Goal: Ask a question: Seek information or help from site administrators or community

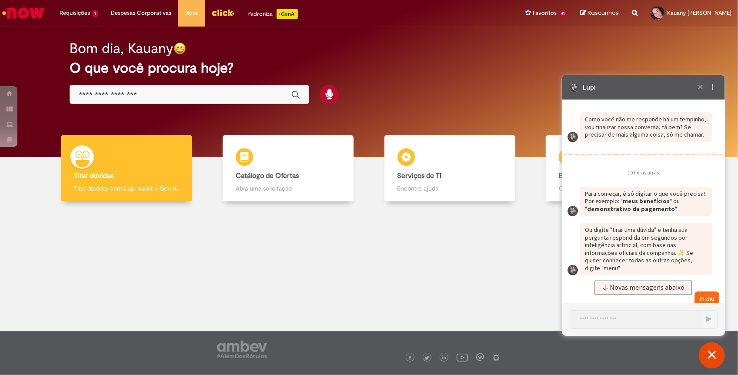
scroll to position [2675, 0]
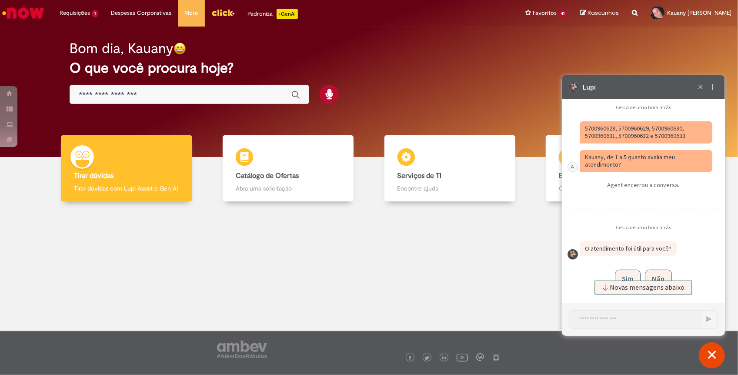
click at [605, 124] on fragment "5700960628, 5700960629, 5700960630, 5700960631, 5700960632 e 5700960633" at bounding box center [635, 132] width 100 height 16
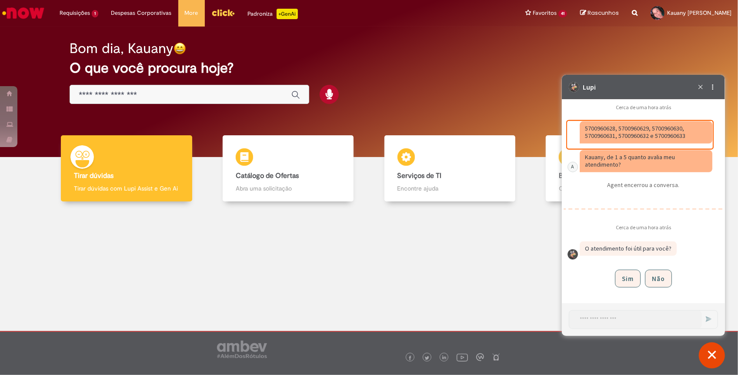
scroll to position [2657, 0]
click at [602, 138] on fragment "5700960628, 5700960629, 5700960630, 5700960631, 5700960632 e 5700960633" at bounding box center [635, 132] width 100 height 16
click at [590, 130] on fragment "5700960628, 5700960629, 5700960630, 5700960631, 5700960632 e 5700960633" at bounding box center [635, 132] width 100 height 16
click at [637, 126] on fragment "5700960628, 5700960629, 5700960630, 5700960631, 5700960632 e 5700960633" at bounding box center [635, 132] width 100 height 16
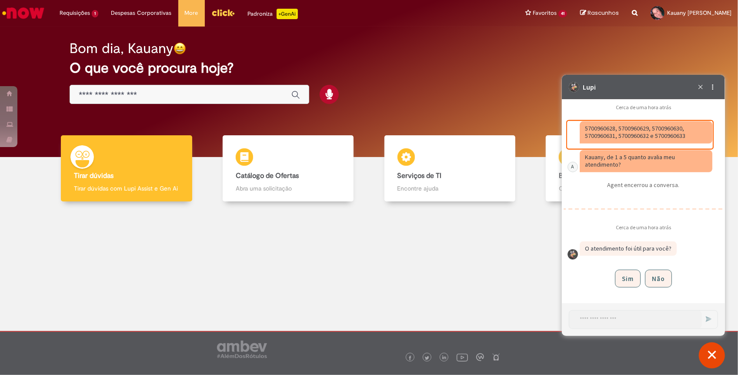
click at [637, 126] on fragment "5700960628, 5700960629, 5700960630, 5700960631, 5700960632 e 5700960633" at bounding box center [635, 132] width 100 height 16
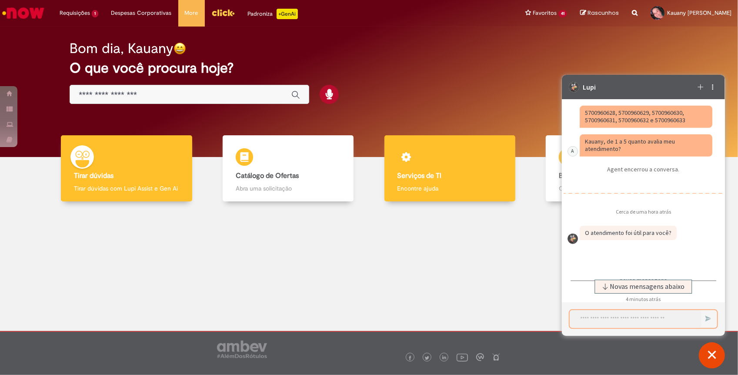
scroll to position [2748, 0]
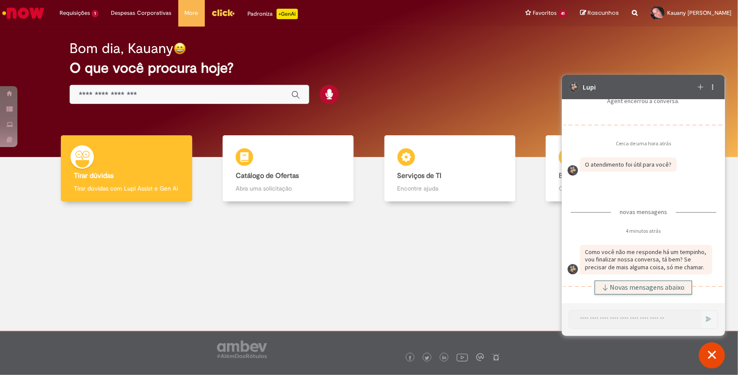
click at [606, 288] on icon "Caixa de diálogo de bate-papo" at bounding box center [605, 287] width 7 height 7
click at [601, 315] on textarea "Iniciar uma nova conversa" at bounding box center [635, 319] width 133 height 18
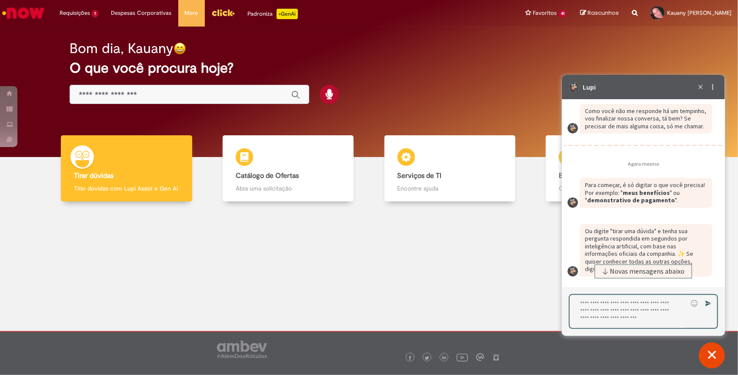
scroll to position [2869, 0]
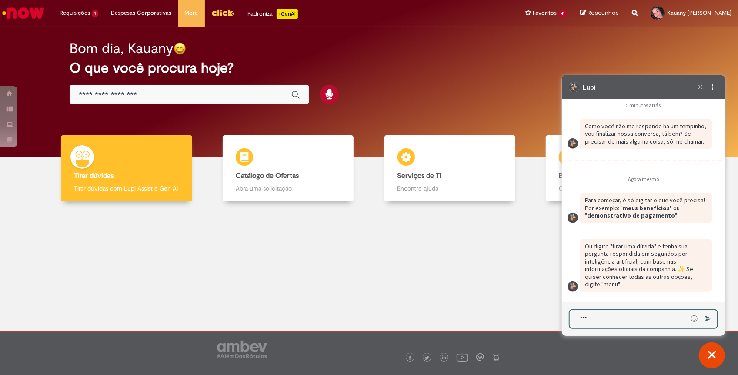
type textarea "****"
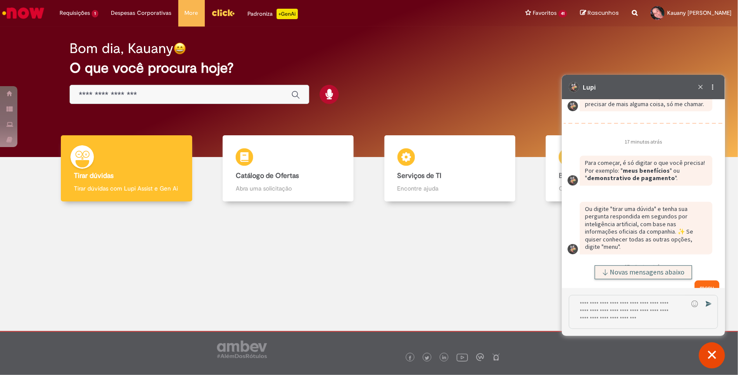
click at [656, 271] on span "Novas mensagens abaixo" at bounding box center [647, 272] width 75 height 6
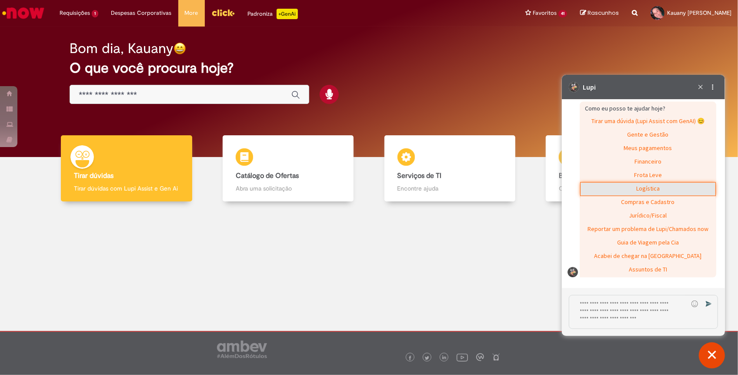
click at [659, 186] on div "Logística" at bounding box center [647, 188] width 135 height 13
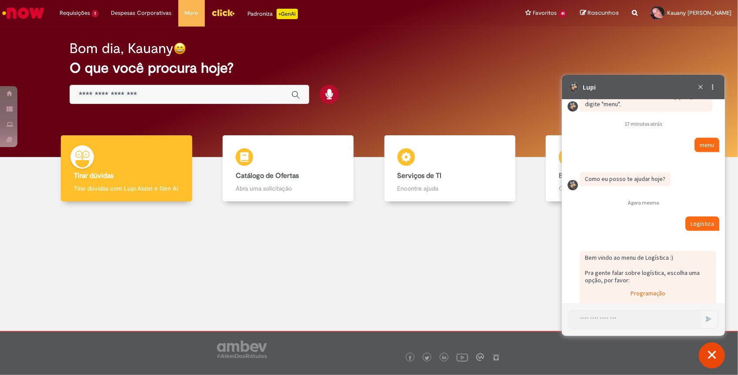
scroll to position [3111, 0]
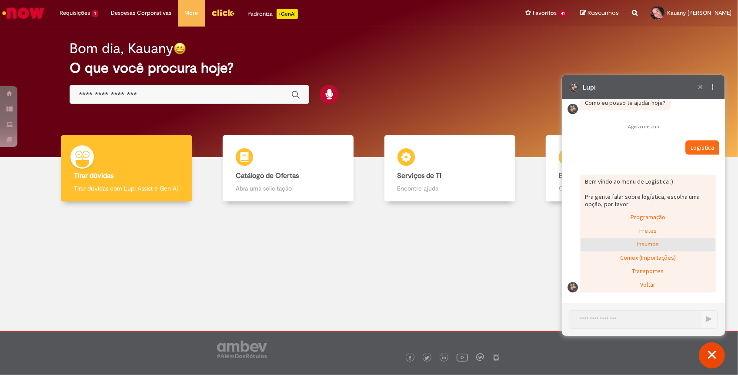
click at [662, 244] on div "Insumos" at bounding box center [647, 244] width 135 height 13
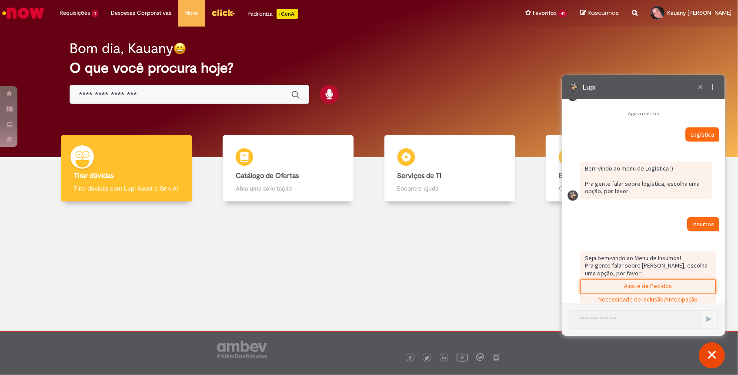
scroll to position [3166, 0]
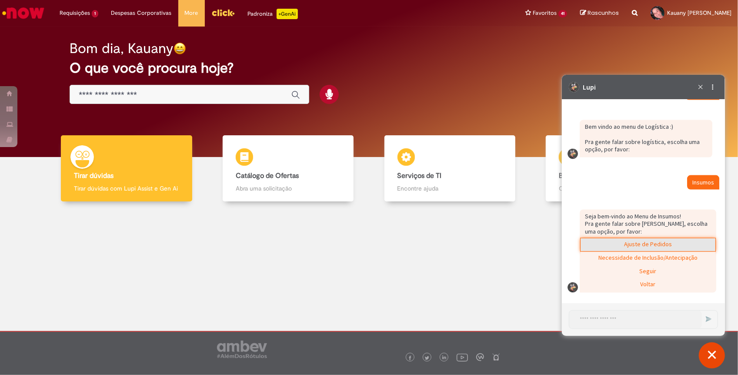
click at [632, 241] on div "Ajuste de Pedidos" at bounding box center [647, 244] width 135 height 13
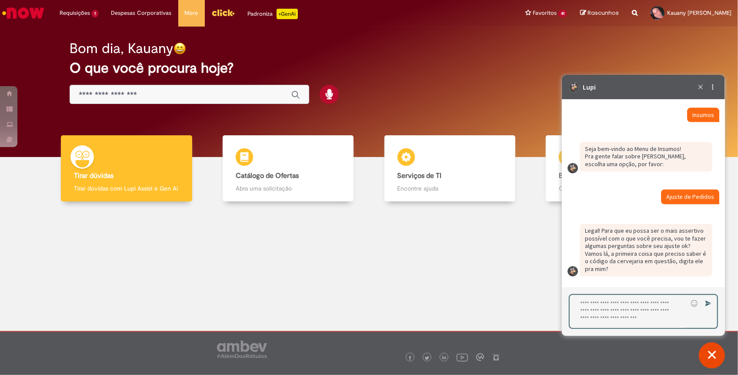
scroll to position [3233, 0]
click at [609, 307] on textarea "Digite sua resposta aqui e pressione Enter para enviar" at bounding box center [628, 310] width 118 height 33
click at [600, 309] on textarea "Digite sua resposta aqui e pressione Enter para enviar" at bounding box center [628, 310] width 118 height 33
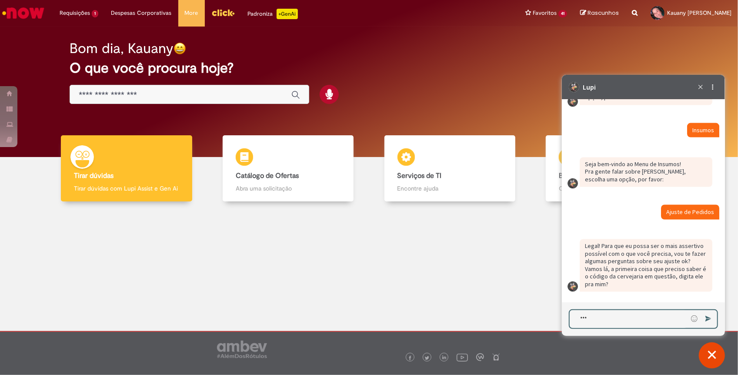
type textarea "****"
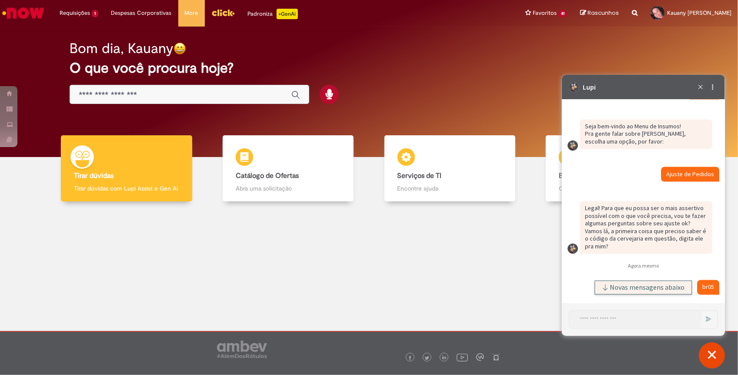
click at [634, 286] on span "Novas mensagens abaixo" at bounding box center [647, 287] width 75 height 6
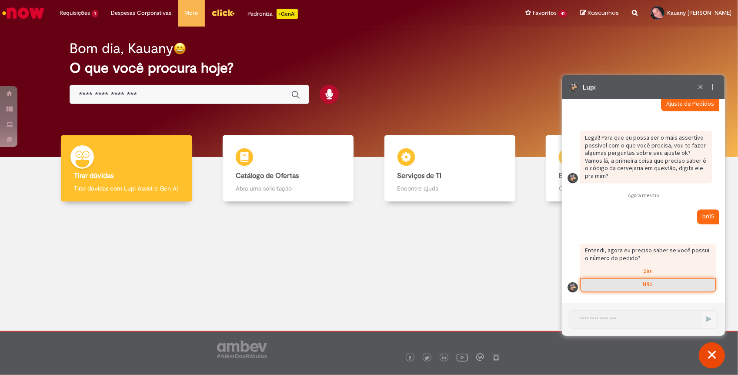
click at [637, 283] on div "Não" at bounding box center [647, 284] width 135 height 13
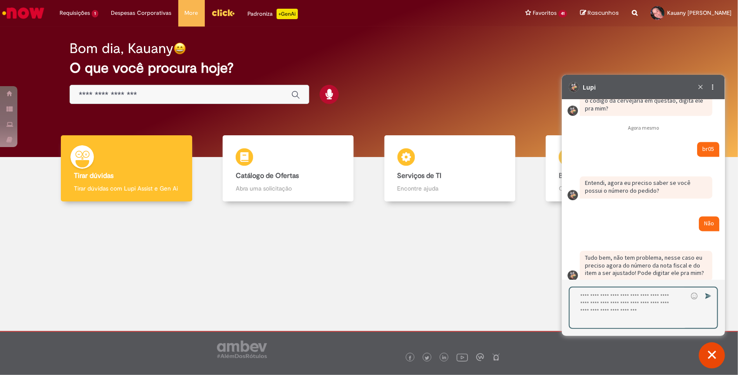
scroll to position [3405, 0]
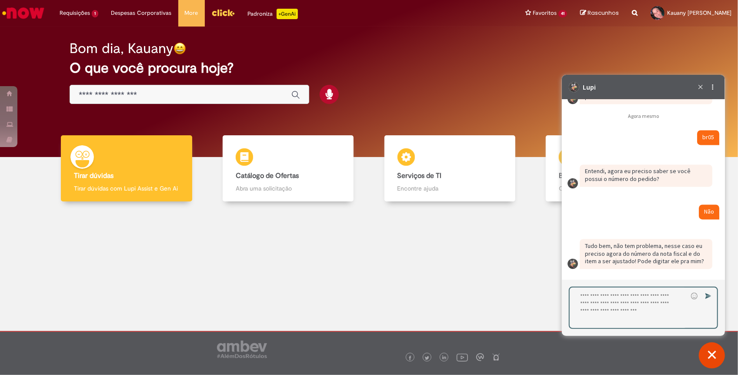
click at [595, 300] on textarea "Digite sua resposta aqui e pressione Enter para enviar" at bounding box center [628, 307] width 118 height 40
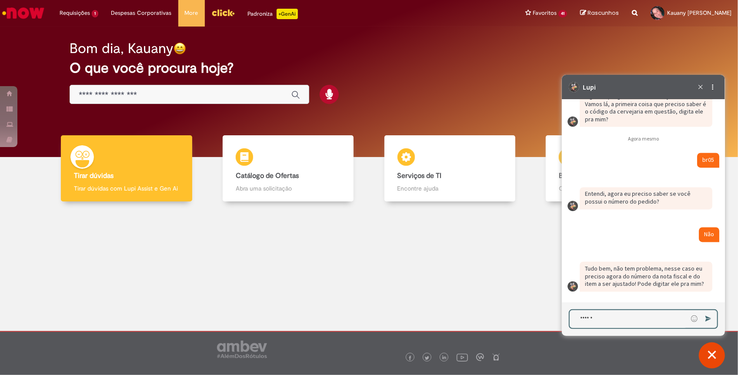
type textarea "*******"
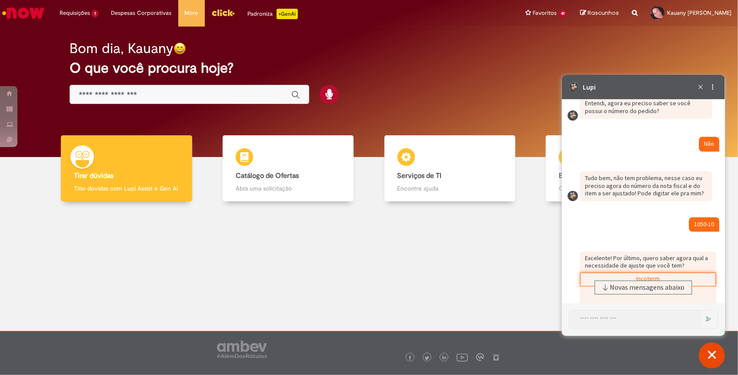
scroll to position [3576, 0]
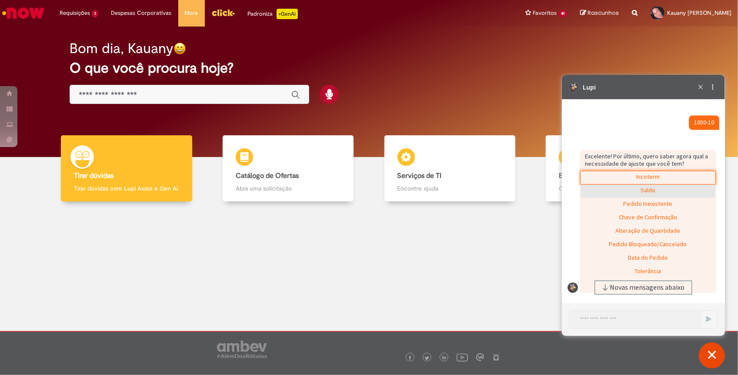
click at [638, 192] on div "Saldo" at bounding box center [647, 190] width 135 height 13
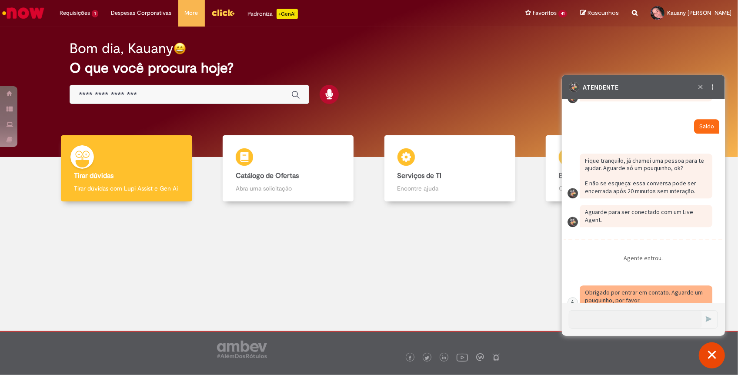
scroll to position [3661, 0]
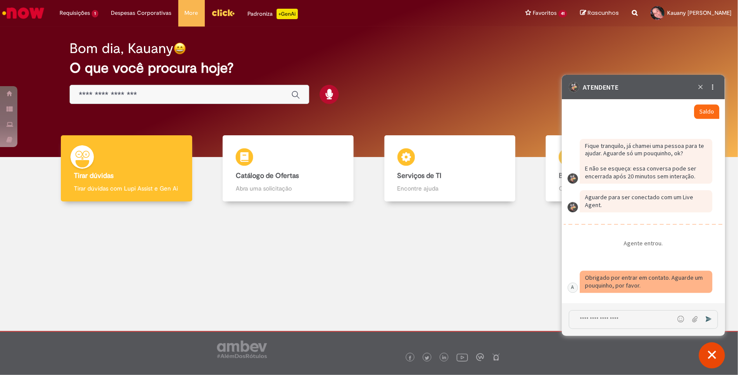
click at [597, 322] on textarea "Digite sua mensagem e pressione Enter para enviar" at bounding box center [621, 319] width 105 height 18
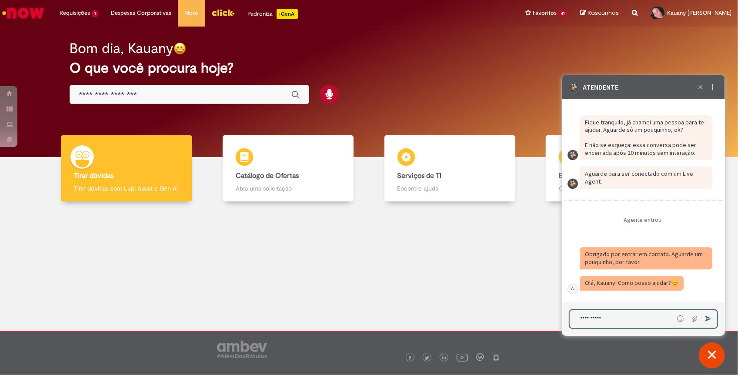
scroll to position [3686, 0]
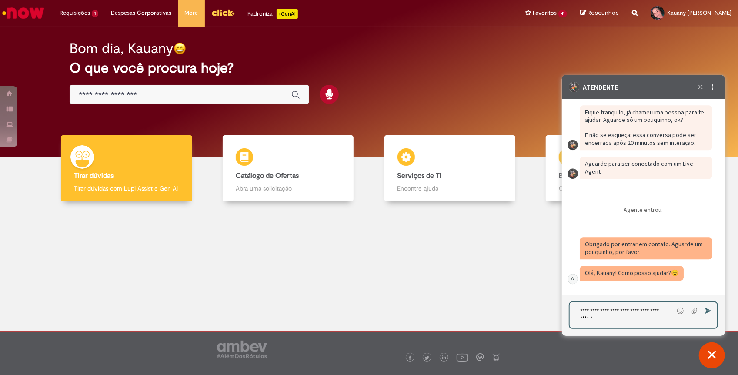
paste textarea "**********"
type textarea "**********"
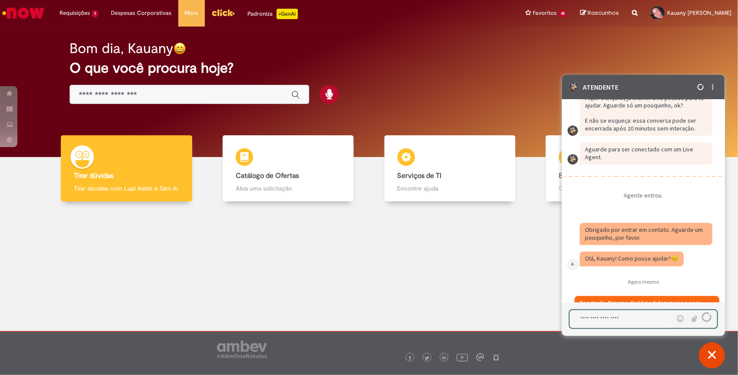
scroll to position [3734, 0]
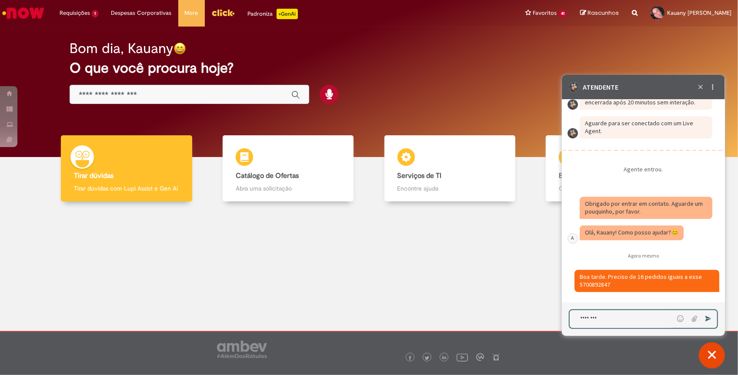
type textarea "*********"
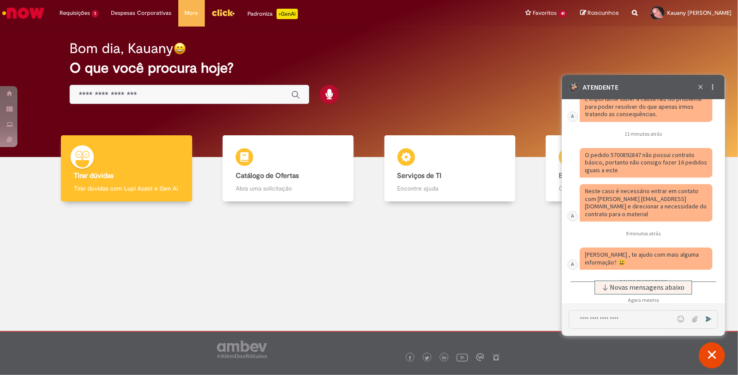
scroll to position [4106, 0]
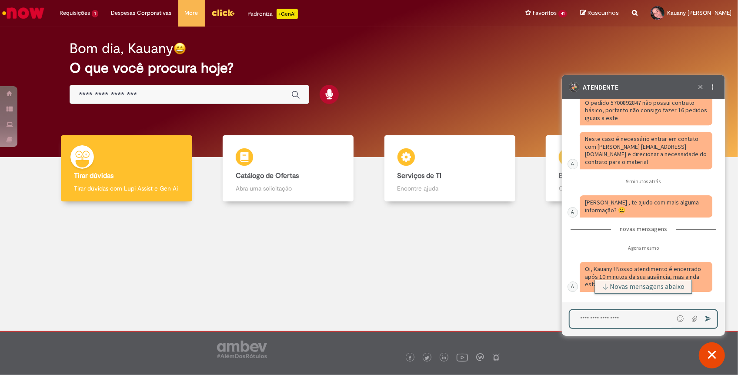
click at [624, 286] on span "Novas mensagens abaixo" at bounding box center [647, 286] width 75 height 6
click at [611, 322] on textarea "Digite sua mensagem e pressione Enter para enviar" at bounding box center [621, 319] width 104 height 18
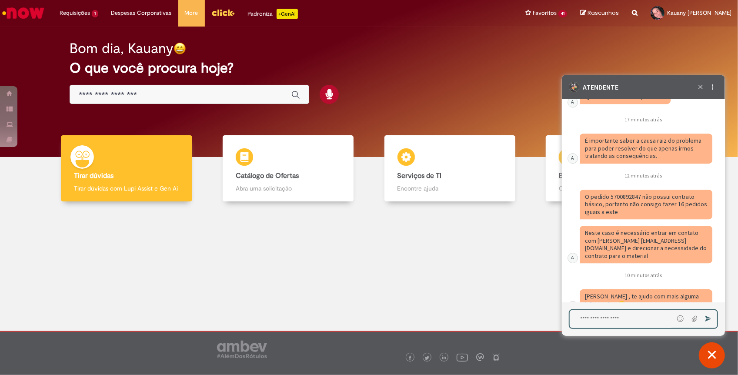
scroll to position [3874, 0]
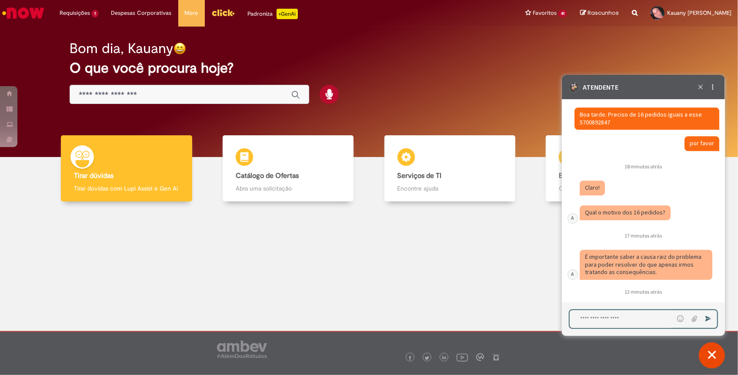
click at [593, 320] on textarea "Digite sua mensagem e pressione Enter para enviar" at bounding box center [621, 319] width 104 height 18
type textarea "**********"
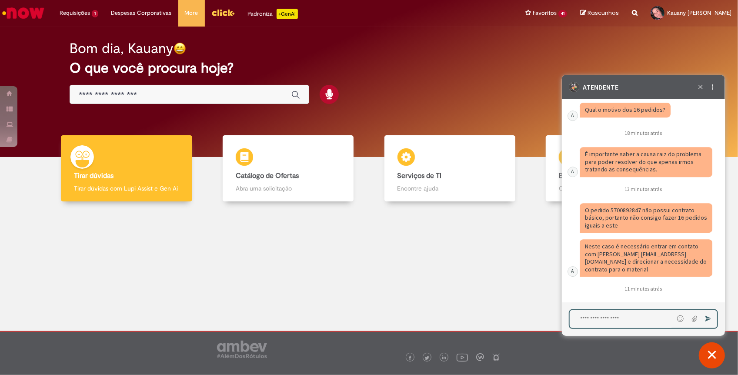
scroll to position [4093, 0]
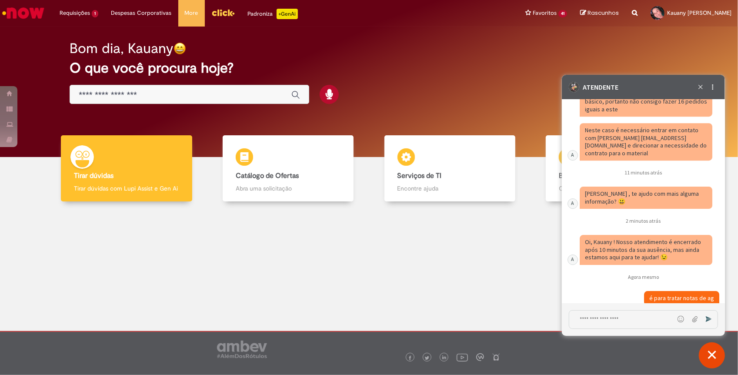
click at [618, 113] on fragment "O pedido 5700892847 não possui contrato básico, portanto não consigo fazer 16 p…" at bounding box center [647, 101] width 124 height 23
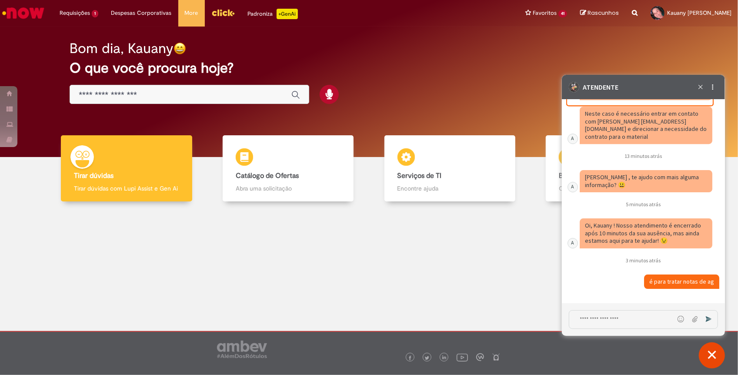
scroll to position [4016, 0]
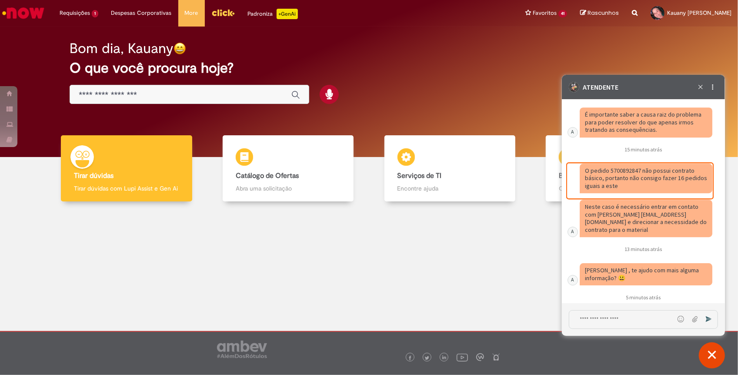
click at [608, 314] on textarea "Digite sua mensagem e pressione Enter para enviar" at bounding box center [621, 319] width 104 height 18
type textarea "**********"
click at [619, 284] on span "Novas mensagens abaixo" at bounding box center [647, 287] width 75 height 6
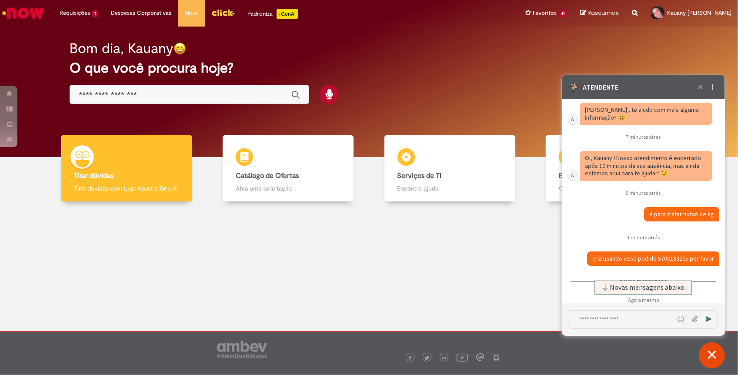
scroll to position [4244, 0]
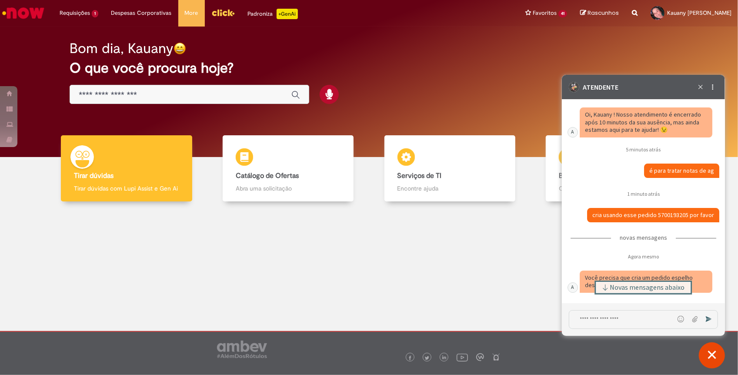
click at [648, 284] on span "Novas mensagens abaixo" at bounding box center [647, 287] width 75 height 6
click at [615, 311] on textarea "Digite sua mensagem e pressione Enter para enviar" at bounding box center [621, 319] width 104 height 18
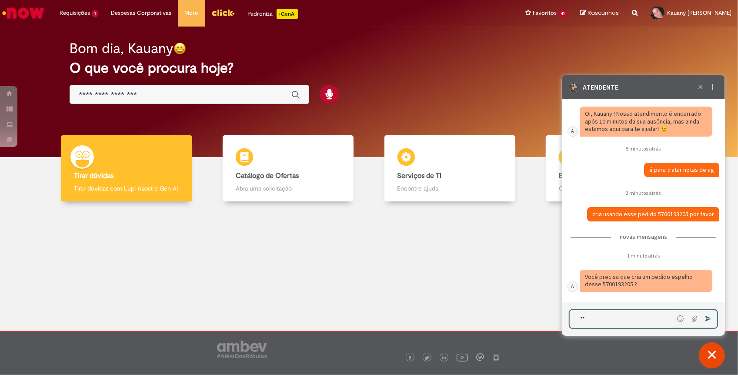
type textarea "*"
type textarea "****"
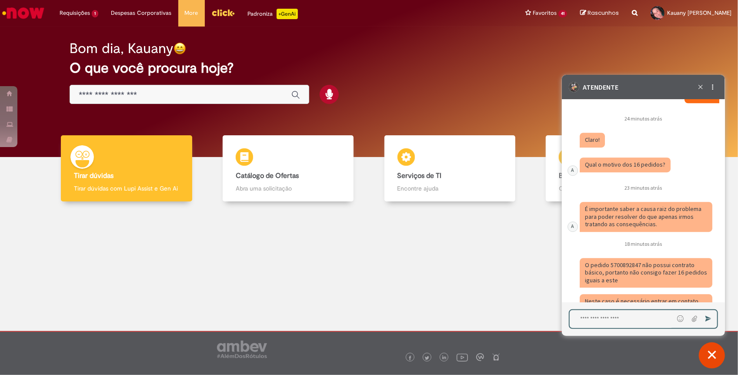
scroll to position [4096, 0]
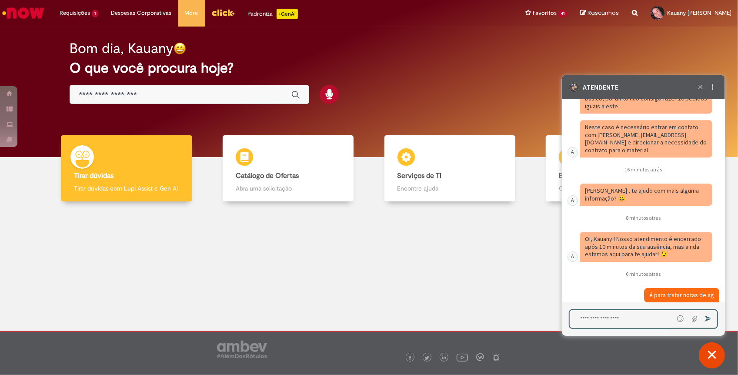
click at [591, 154] on fragment "Neste caso é necessário entrar em contato com [PERSON_NAME] [EMAIL_ADDRESS][DOM…" at bounding box center [646, 138] width 123 height 31
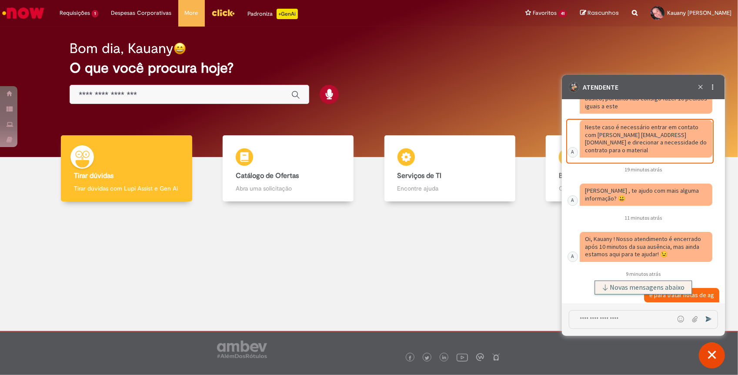
click at [654, 284] on span "Novas mensagens abaixo" at bounding box center [647, 287] width 75 height 6
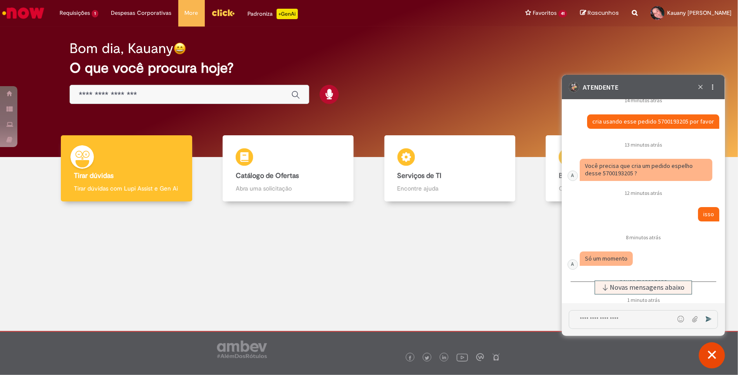
scroll to position [4524, 0]
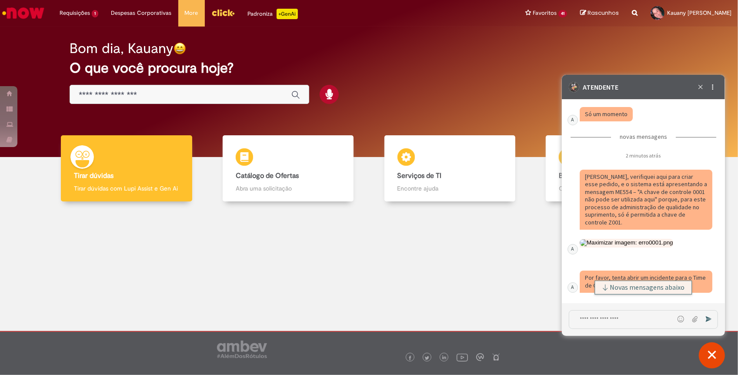
click at [635, 281] on button "Novas mensagens abaixo" at bounding box center [643, 287] width 97 height 14
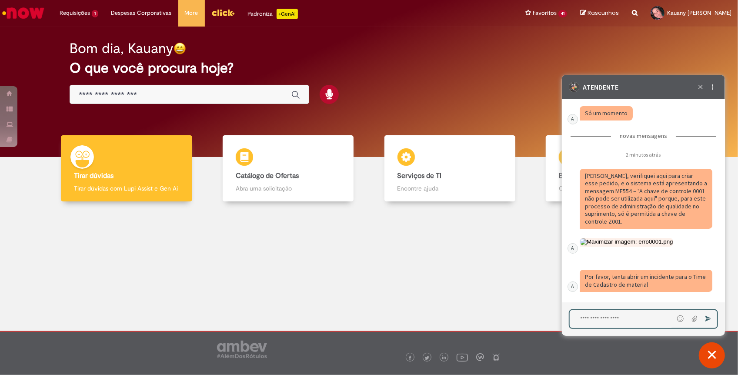
click at [623, 312] on textarea "Digite sua mensagem e pressione Enter para enviar" at bounding box center [621, 319] width 104 height 18
click at [618, 245] on button "Caixa de diálogo de bate-papo" at bounding box center [626, 241] width 94 height 7
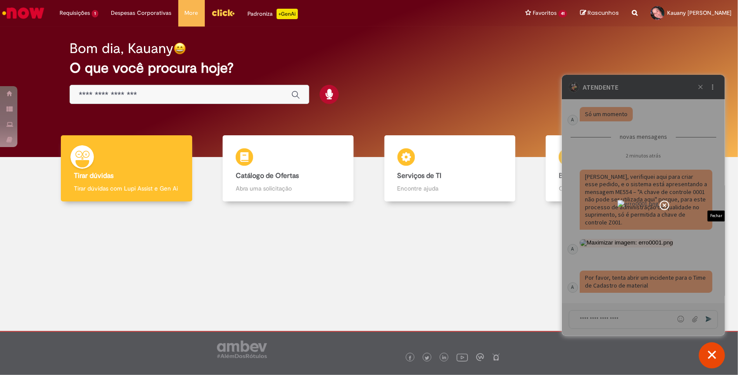
click at [669, 200] on icon "Fechar exibição de imagem" at bounding box center [664, 205] width 10 height 10
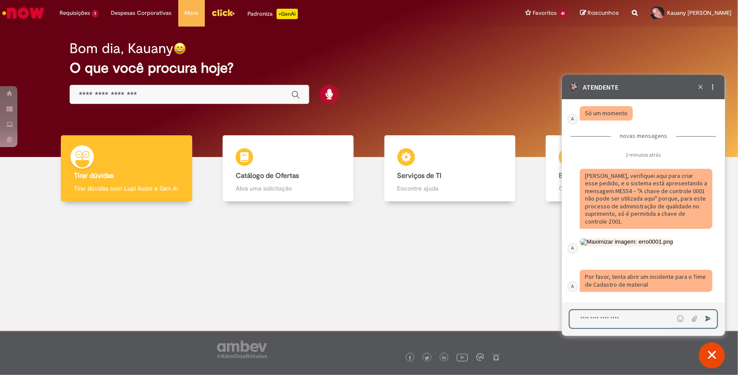
click at [612, 315] on textarea "Digite sua mensagem e pressione Enter para enviar" at bounding box center [621, 319] width 104 height 18
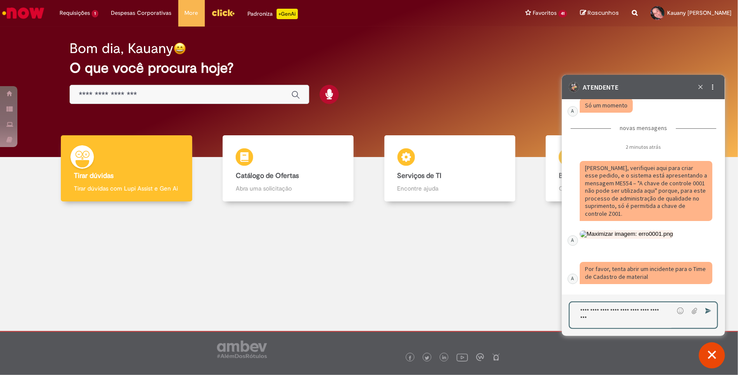
type textarea "**********"
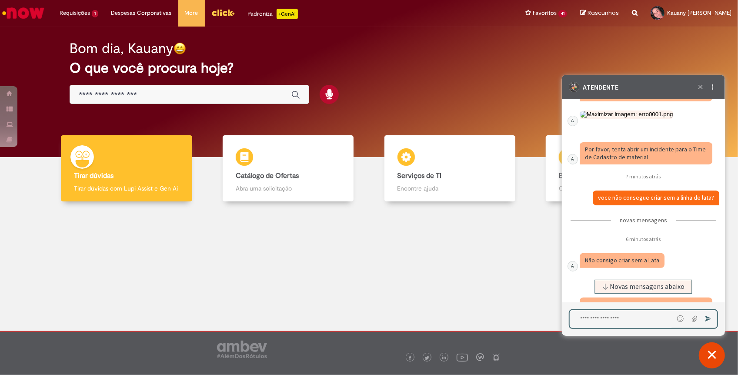
scroll to position [4717, 0]
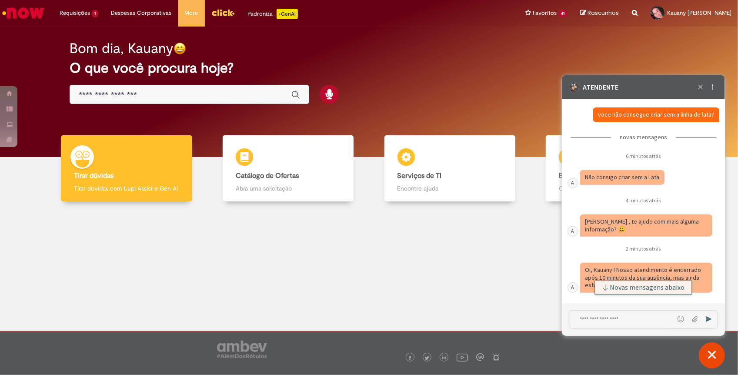
click at [623, 284] on span "Novas mensagens abaixo" at bounding box center [647, 287] width 75 height 6
